Goal: Task Accomplishment & Management: Use online tool/utility

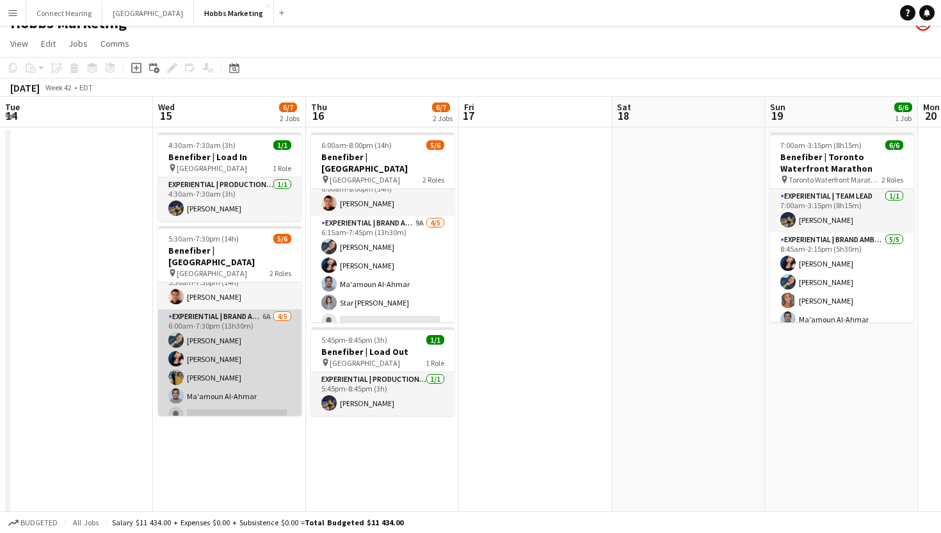
scroll to position [19, 0]
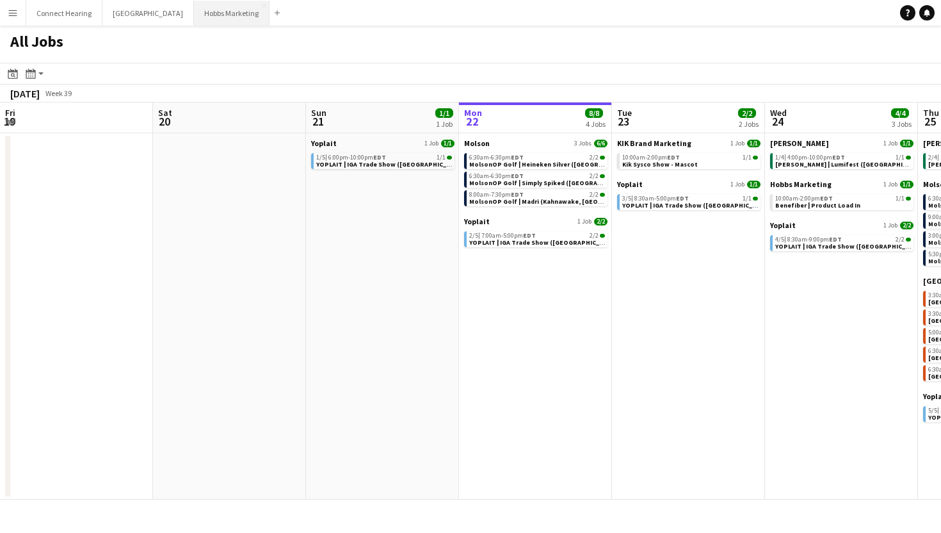
scroll to position [0, 465]
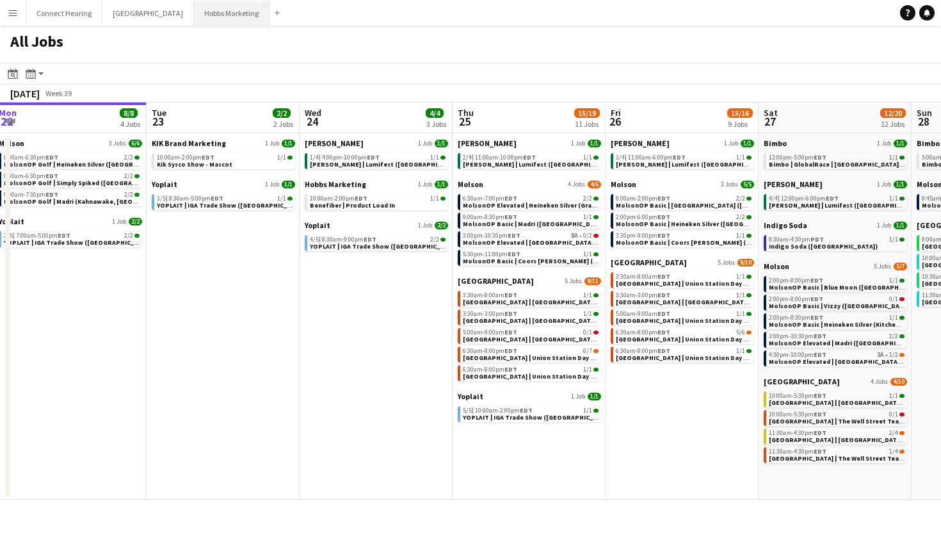
click at [199, 10] on button "[PERSON_NAME] Marketing Close" at bounding box center [232, 13] width 76 height 25
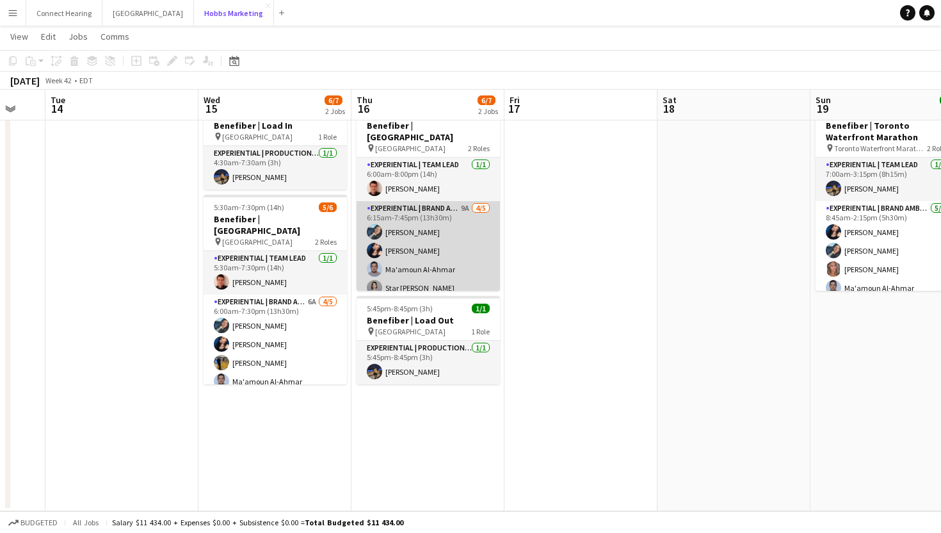
scroll to position [17, 0]
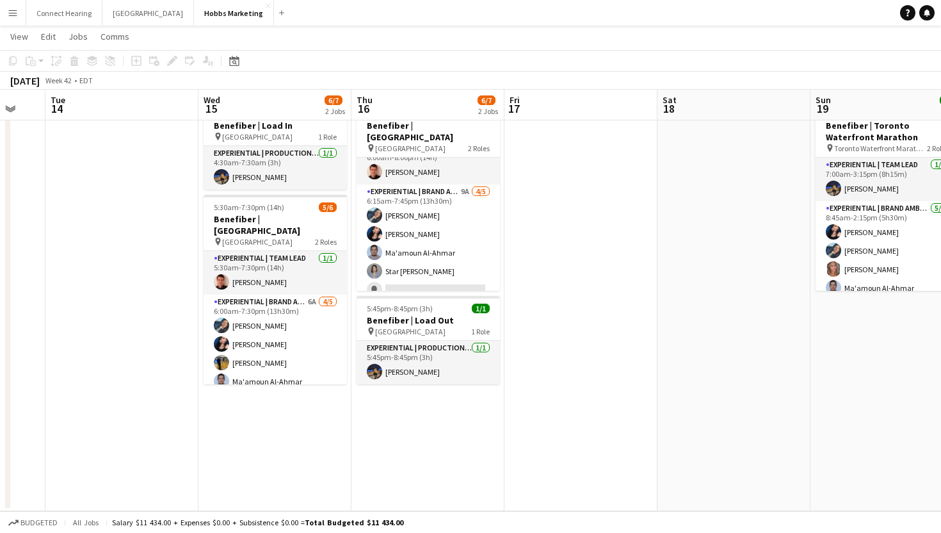
click at [14, 16] on app-icon "Menu" at bounding box center [13, 13] width 10 height 10
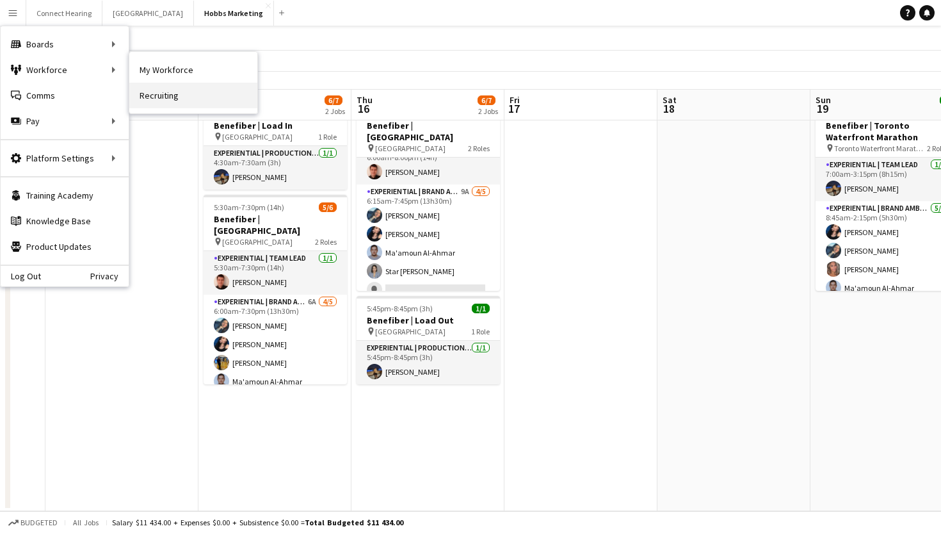
click at [157, 101] on link "Recruiting" at bounding box center [193, 96] width 128 height 26
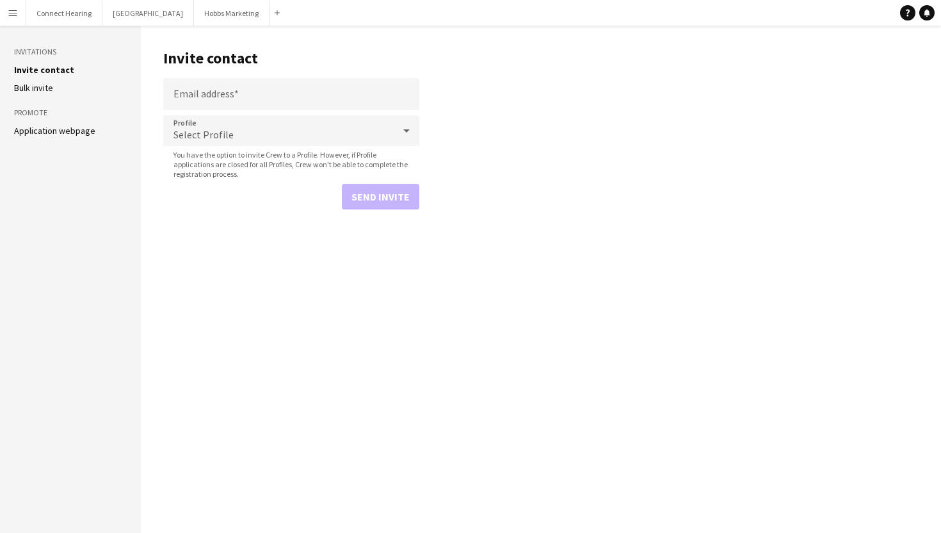
click at [45, 129] on link "Application webpage" at bounding box center [54, 131] width 81 height 12
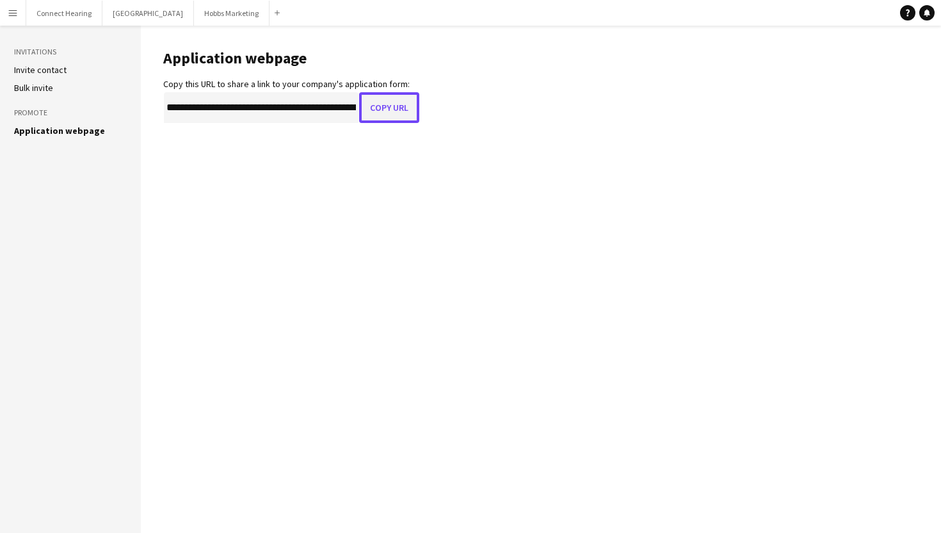
click at [385, 109] on button "Copy URL" at bounding box center [389, 107] width 60 height 31
